Goal: Information Seeking & Learning: Learn about a topic

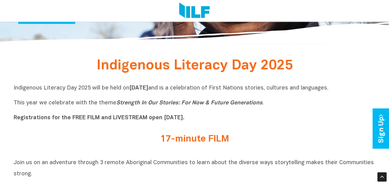
scroll to position [137, 0]
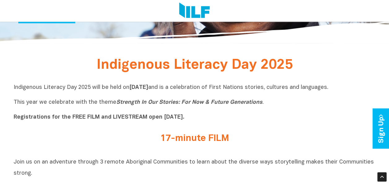
click at [259, 103] on p "Indigenous Literacy Day 2025 will be held on Wednesday 3 September and is a cel…" at bounding box center [195, 102] width 362 height 37
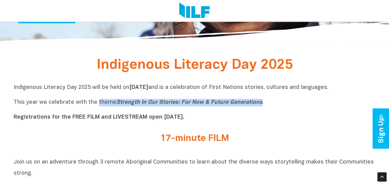
drag, startPoint x: 258, startPoint y: 103, endPoint x: 95, endPoint y: 103, distance: 163.0
click at [95, 103] on p "Indigenous Literacy Day 2025 will be held on Wednesday 3 September and is a cel…" at bounding box center [195, 102] width 362 height 37
drag, startPoint x: 95, startPoint y: 103, endPoint x: 101, endPoint y: 103, distance: 6.5
click at [101, 103] on p "Indigenous Literacy Day 2025 will be held on Wednesday 3 September and is a cel…" at bounding box center [195, 102] width 362 height 37
copy p "theme Strength In Our Stories: For Now & Future Generations"
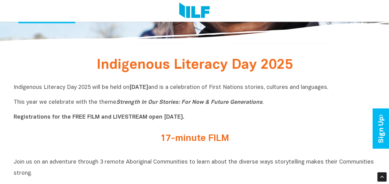
click at [302, 114] on p "Indigenous Literacy Day 2025 will be held on Wednesday 3 September and is a cel…" at bounding box center [195, 102] width 362 height 37
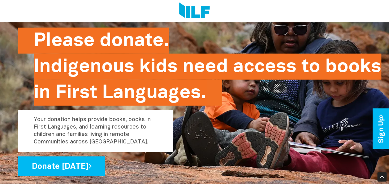
scroll to position [976, 0]
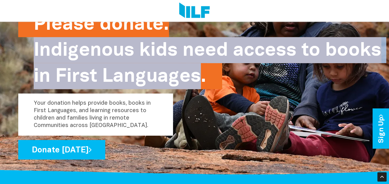
drag, startPoint x: 201, startPoint y: 84, endPoint x: 34, endPoint y: 54, distance: 169.0
click at [34, 54] on h2 "Please donate. Indigenous kids need access to books in First Languages." at bounding box center [207, 50] width 347 height 78
drag, startPoint x: 34, startPoint y: 54, endPoint x: 45, endPoint y: 56, distance: 10.4
copy h2 "Indigenous kids need access to books in First Languages"
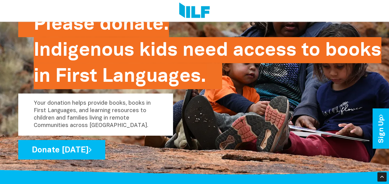
click at [113, 127] on p "Your donation helps provide books, books in First Languages, and learning resou…" at bounding box center [95, 114] width 155 height 42
click at [115, 133] on p "Your donation helps provide books, books in First Languages, and learning resou…" at bounding box center [95, 114] width 155 height 42
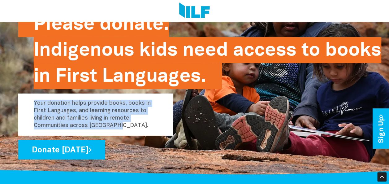
drag, startPoint x: 113, startPoint y: 132, endPoint x: 29, endPoint y: 108, distance: 86.8
click at [29, 108] on p "Your donation helps provide books, books in First Languages, and learning resou…" at bounding box center [95, 114] width 155 height 42
drag, startPoint x: 29, startPoint y: 108, endPoint x: 48, endPoint y: 111, distance: 19.2
copy p "Your donation helps provide books, books in First Languages, and learning resou…"
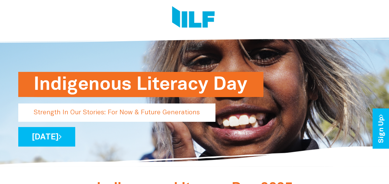
scroll to position [0, 0]
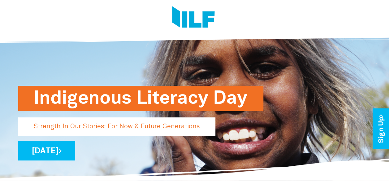
click at [182, 17] on img at bounding box center [193, 17] width 43 height 23
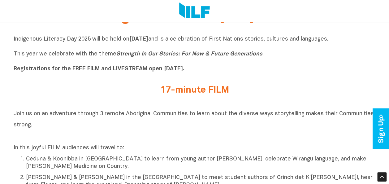
scroll to position [210, 0]
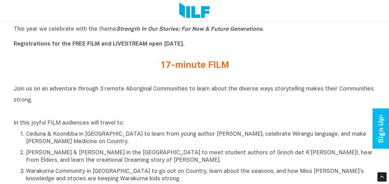
drag, startPoint x: 41, startPoint y: 90, endPoint x: 87, endPoint y: 101, distance: 47.4
click at [87, 101] on h2 "Join us on an adventure through 3 remote Aboriginal Communities to learn about …" at bounding box center [195, 99] width 362 height 33
drag, startPoint x: 87, startPoint y: 101, endPoint x: 72, endPoint y: 90, distance: 18.7
copy span "an adventure through 3 remote Aboriginal Communities to learn about the diverse…"
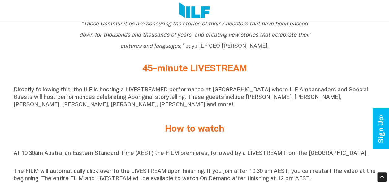
scroll to position [390, 0]
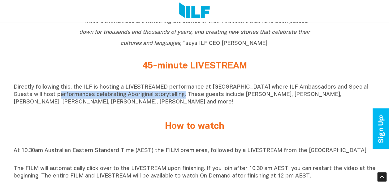
drag, startPoint x: 161, startPoint y: 99, endPoint x: 36, endPoint y: 101, distance: 124.4
click at [36, 101] on p "Directly following this, the ILF is hosting a LIVESTREAMED performance at [GEOG…" at bounding box center [195, 95] width 362 height 22
drag, startPoint x: 36, startPoint y: 101, endPoint x: 40, endPoint y: 101, distance: 3.7
click at [40, 101] on p "Directly following this, the ILF is hosting a LIVESTREAMED performance at [GEOG…" at bounding box center [195, 95] width 362 height 22
copy p "performances celebrating Aboriginal storytelling"
